Goal: Task Accomplishment & Management: Use online tool/utility

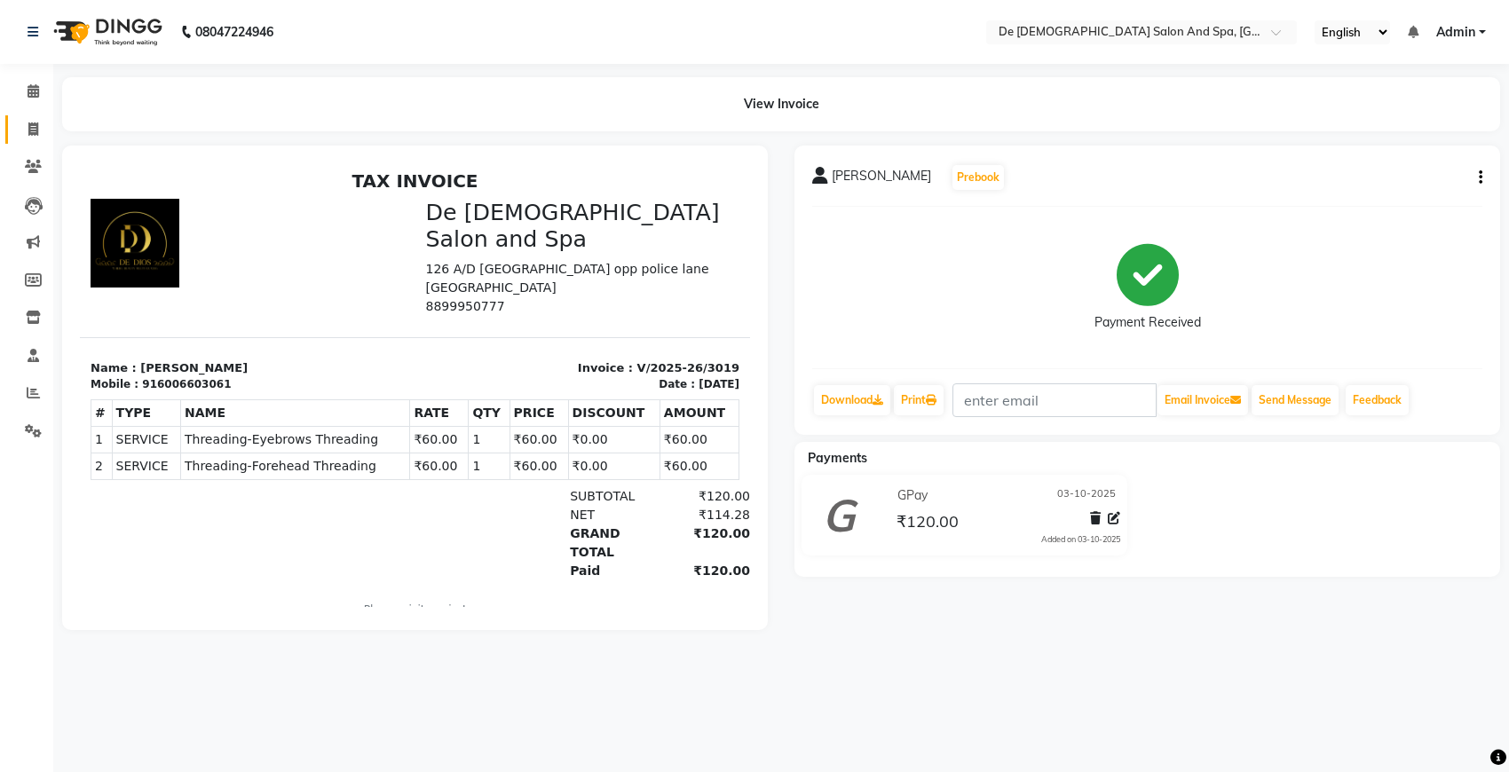
click at [24, 139] on link "Invoice" at bounding box center [26, 129] width 43 height 29
select select "service"
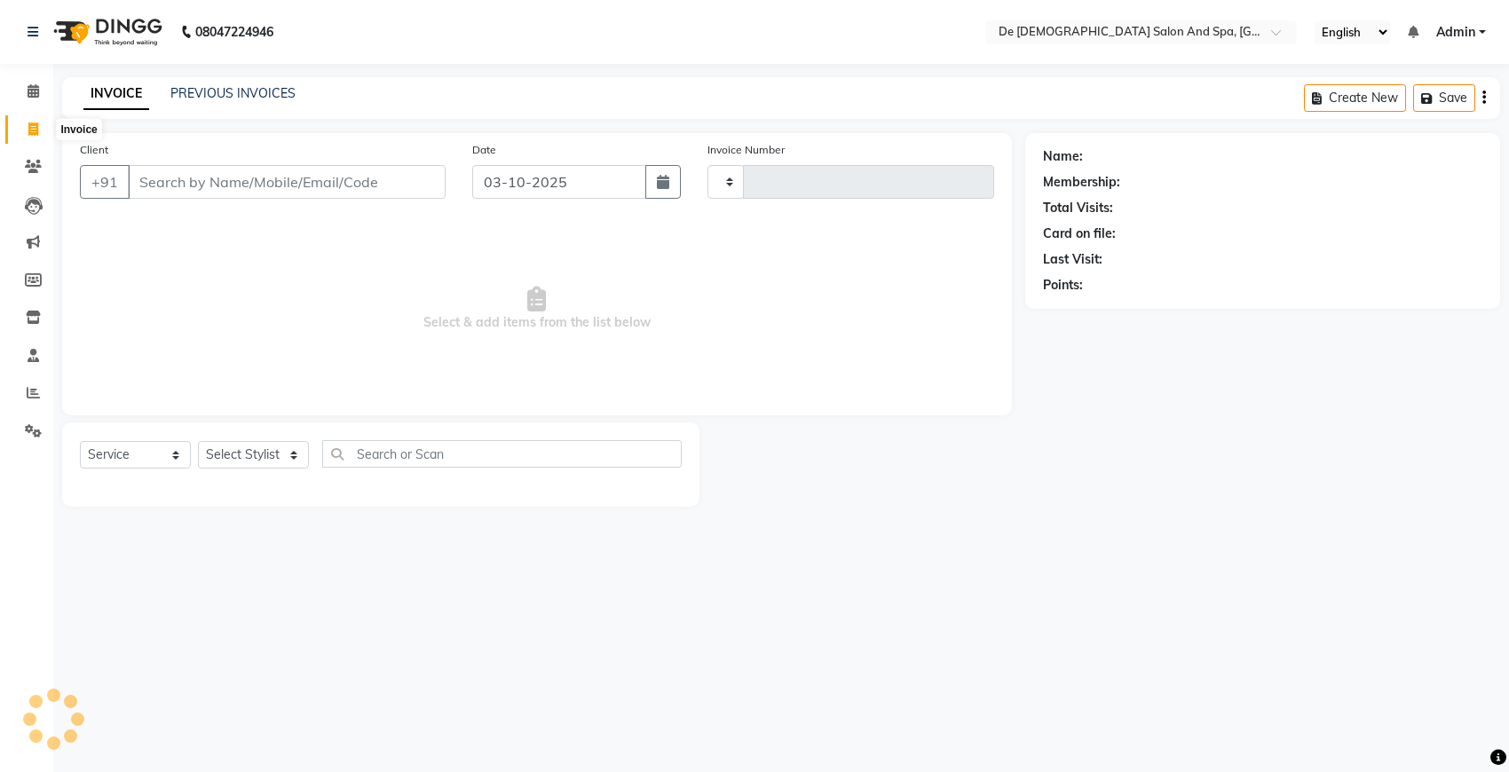
type input "3020"
select select "6431"
click at [31, 136] on span at bounding box center [33, 130] width 31 height 20
select select "6431"
select select "service"
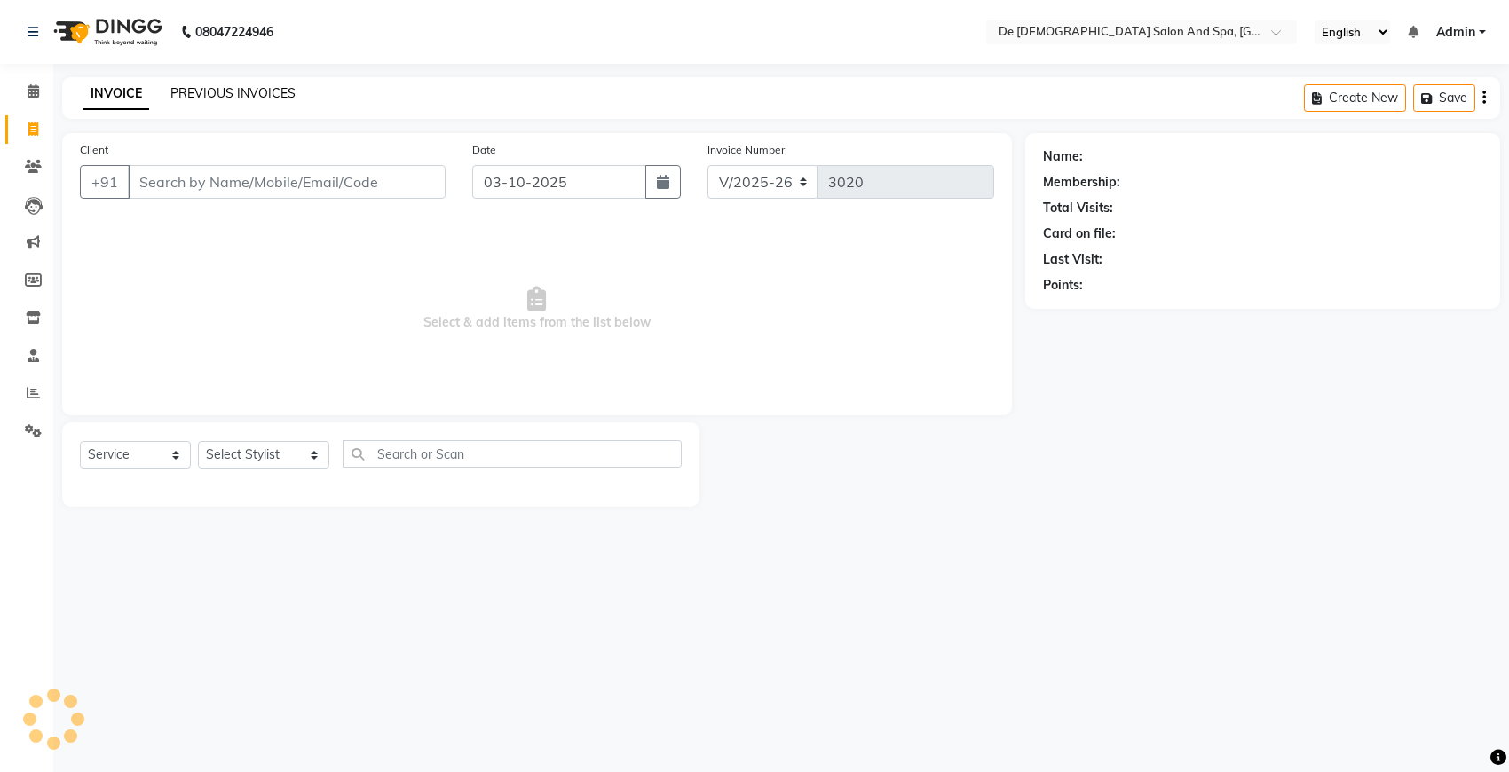
click at [240, 90] on link "PREVIOUS INVOICES" at bounding box center [232, 93] width 125 height 16
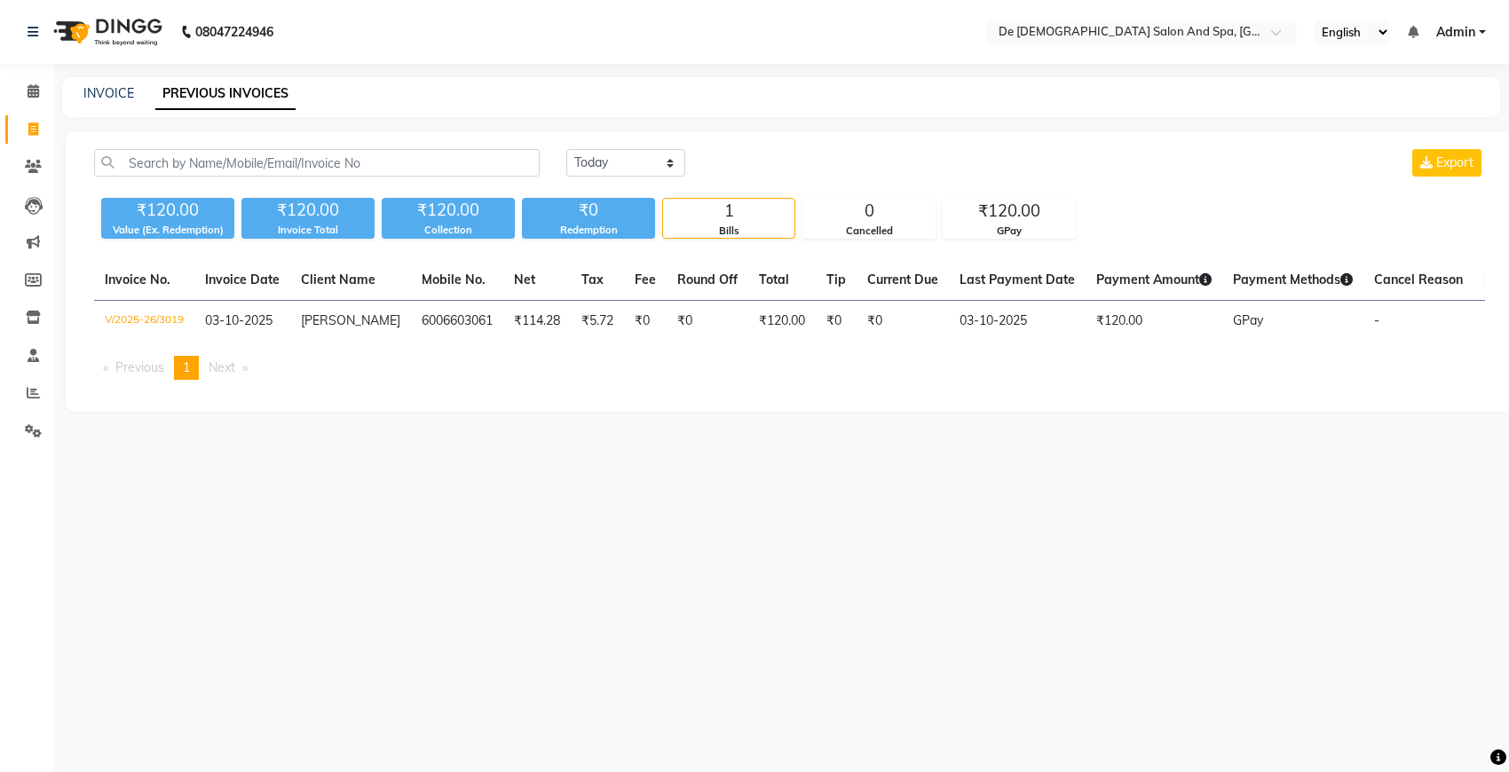
click at [122, 100] on div "INVOICE" at bounding box center [108, 93] width 51 height 19
click at [116, 98] on link "INVOICE" at bounding box center [108, 93] width 51 height 16
select select "service"
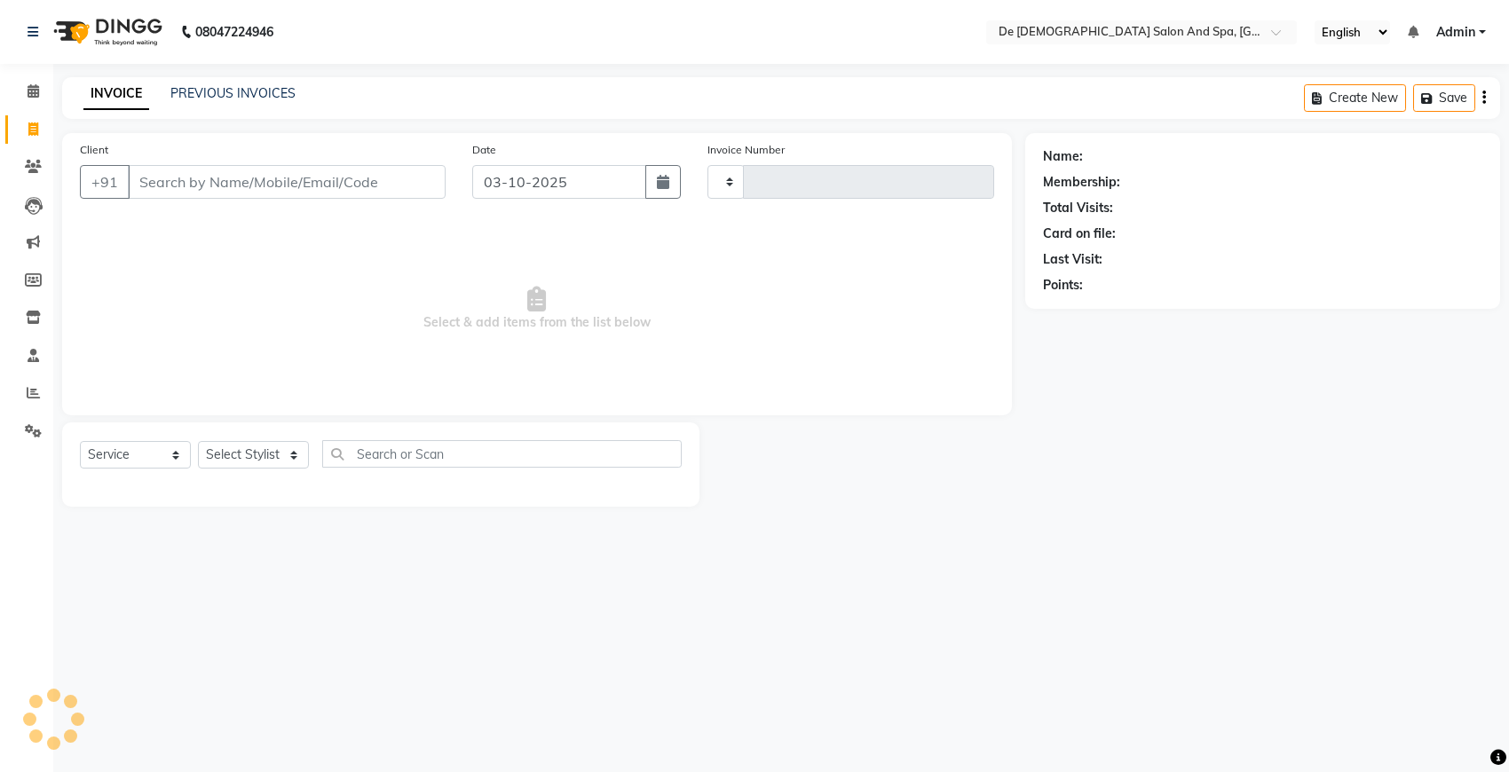
type input "3020"
select select "6431"
click at [228, 91] on link "PREVIOUS INVOICES" at bounding box center [232, 93] width 125 height 16
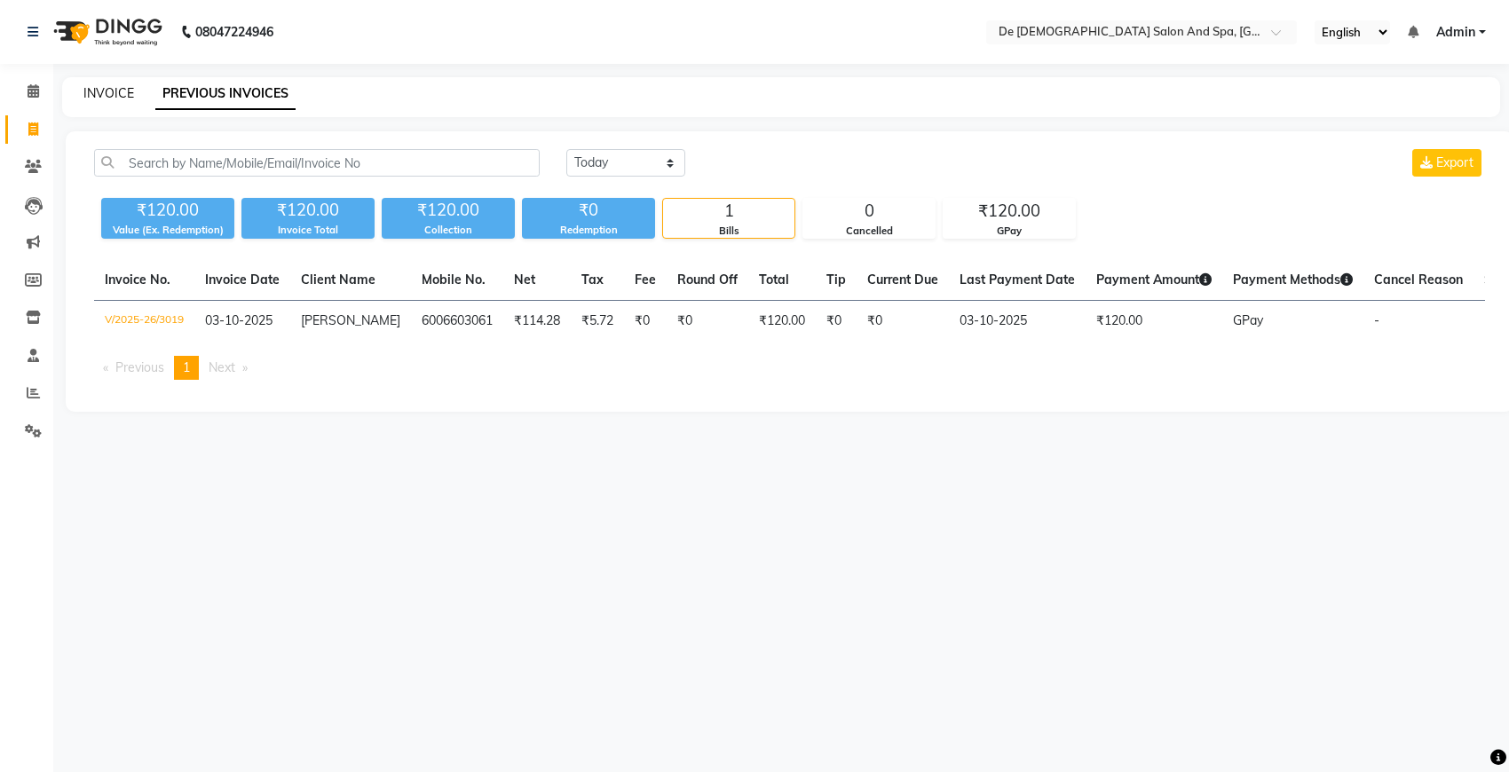
click at [98, 86] on link "INVOICE" at bounding box center [108, 93] width 51 height 16
select select "service"
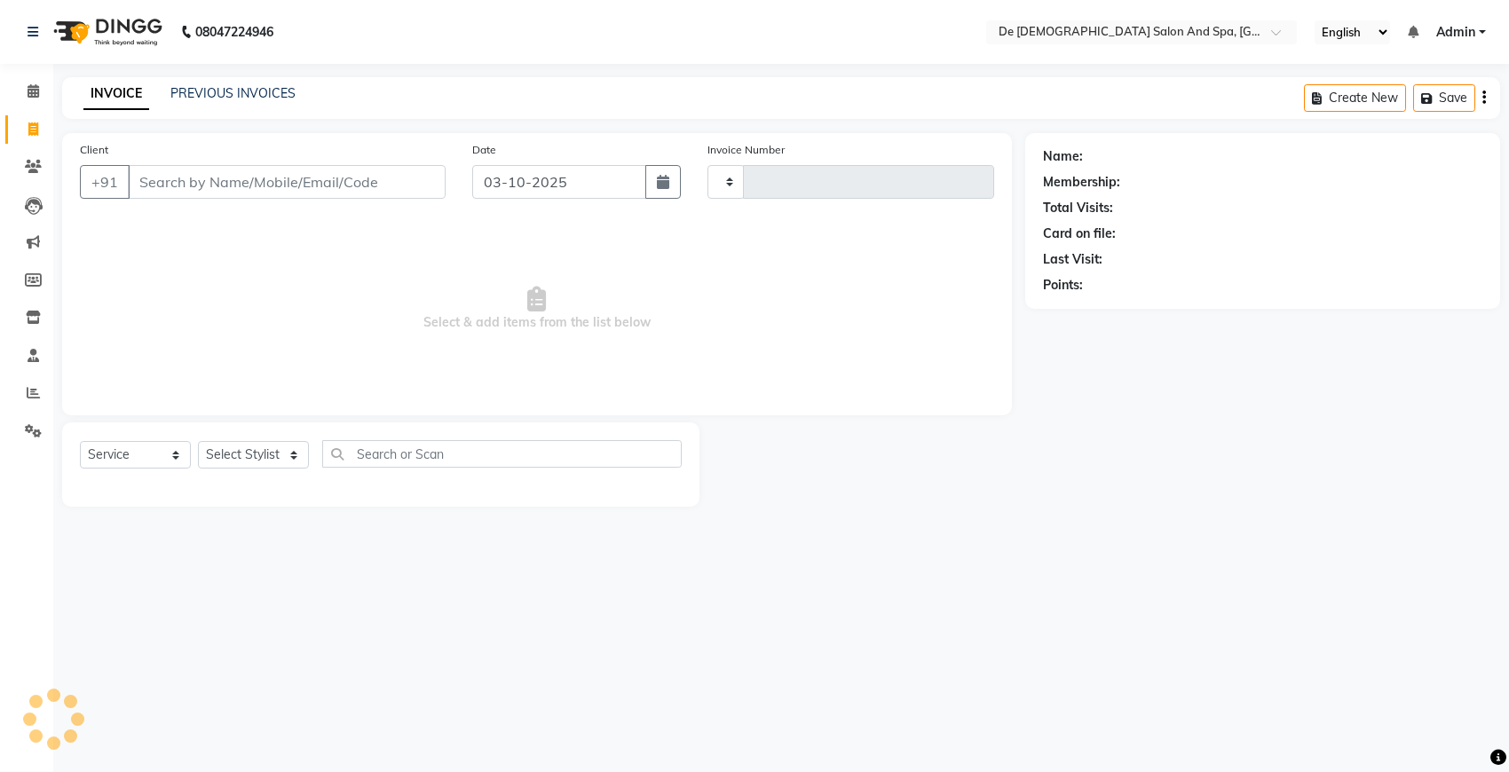
type input "3020"
select select "6431"
click at [233, 91] on link "PREVIOUS INVOICES" at bounding box center [232, 93] width 125 height 16
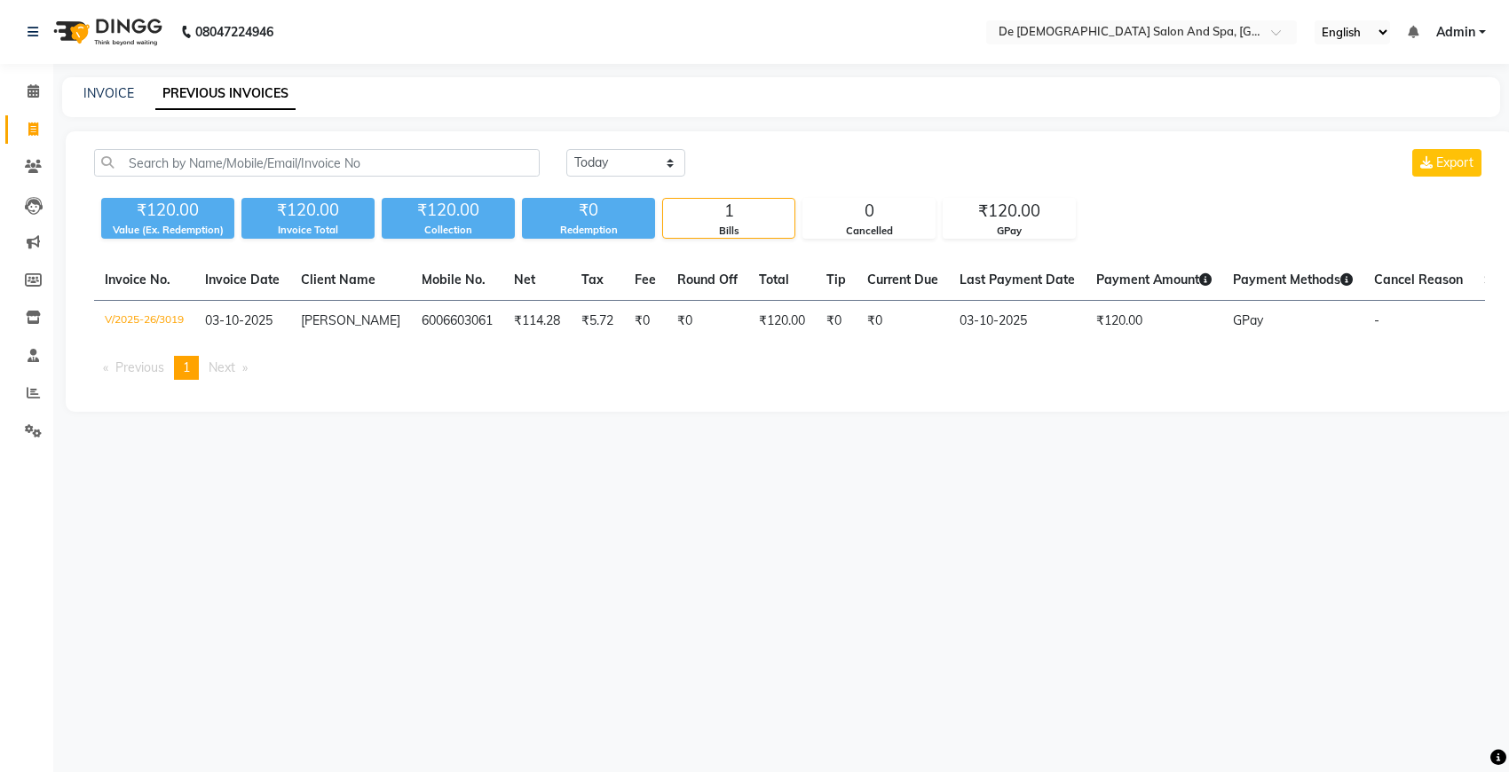
click at [848, 548] on div "08047224946 Select Location × De Dios Salon And Spa, Gandhi Nagar English ENGLI…" at bounding box center [754, 386] width 1509 height 772
